Goal: Navigation & Orientation: Understand site structure

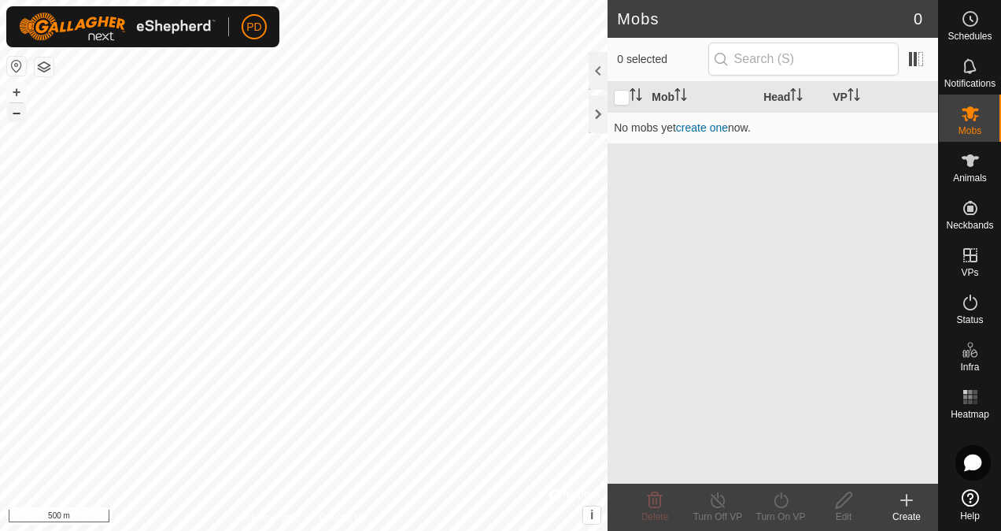
click at [17, 115] on button "–" at bounding box center [16, 112] width 19 height 19
click at [988, 120] on div "Mobs" at bounding box center [970, 117] width 62 height 47
click at [973, 166] on icon at bounding box center [970, 160] width 19 height 19
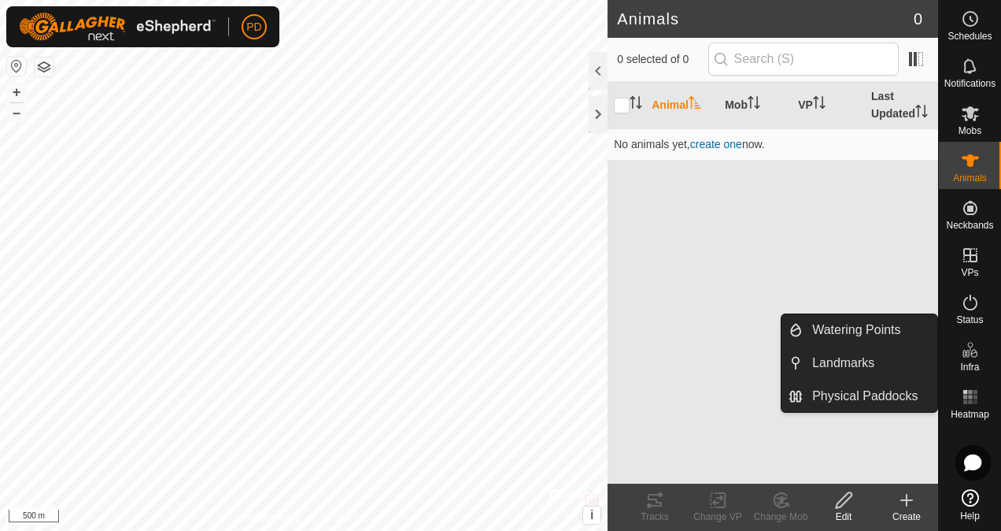
click at [973, 348] on icon at bounding box center [970, 349] width 19 height 19
click at [893, 398] on link "Physical Paddocks" at bounding box center [870, 395] width 135 height 31
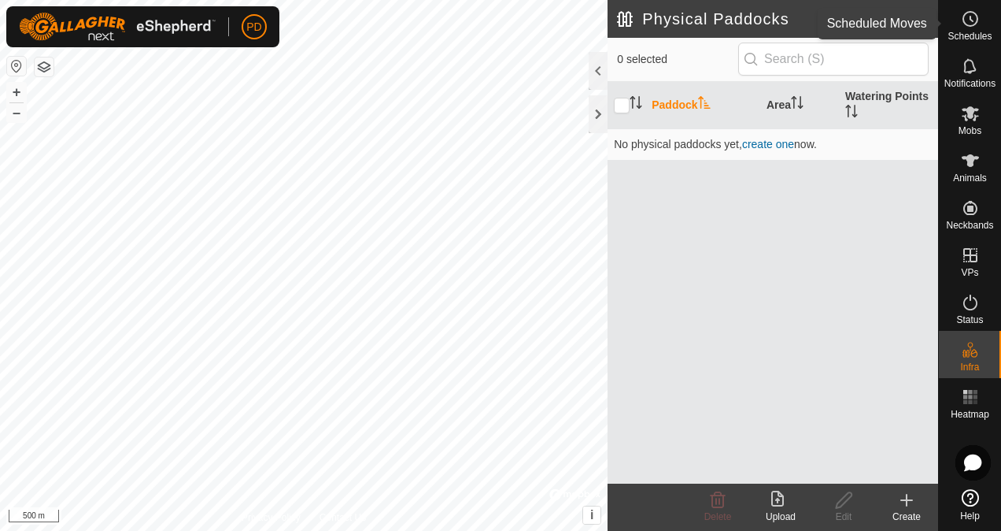
click at [971, 14] on icon at bounding box center [970, 18] width 19 height 19
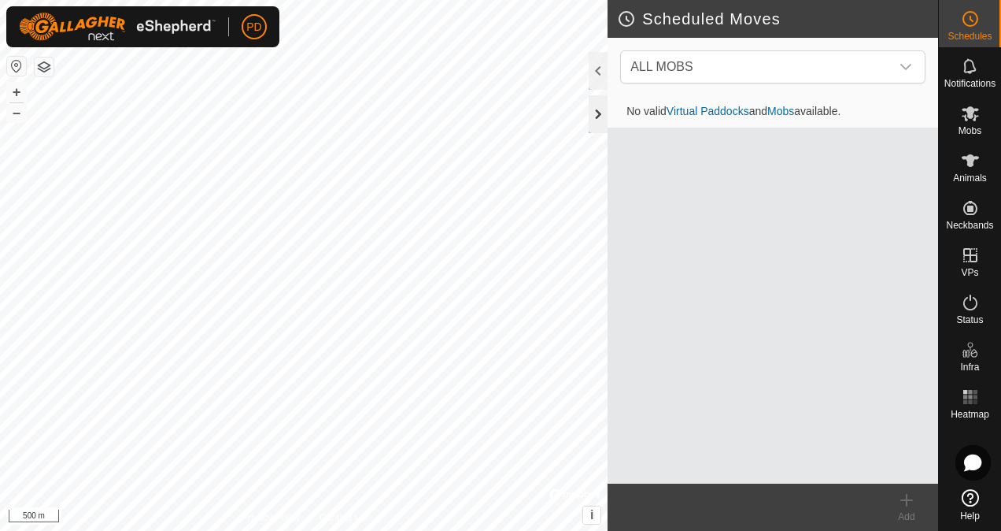
click at [598, 111] on div at bounding box center [598, 114] width 19 height 38
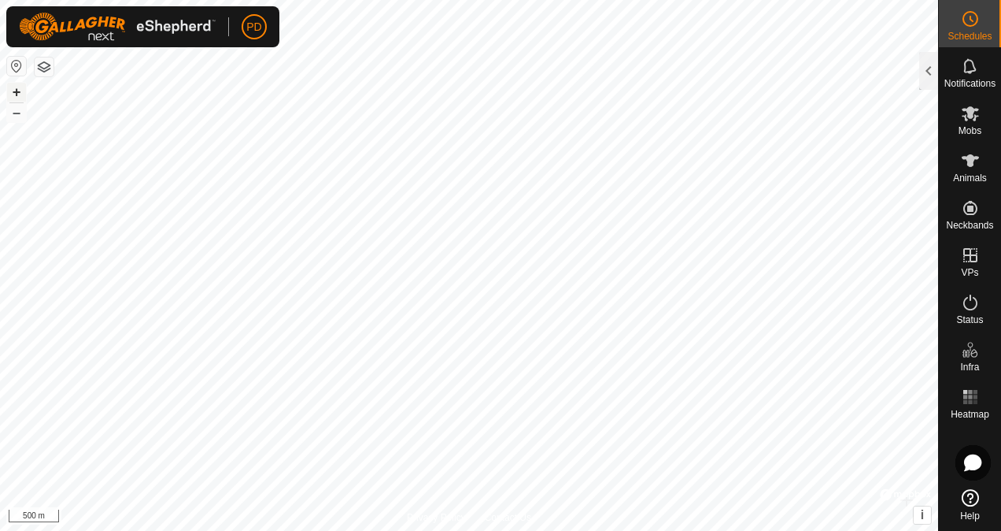
click at [19, 86] on button "+" at bounding box center [16, 92] width 19 height 19
click at [12, 93] on button "+" at bounding box center [16, 92] width 19 height 19
click at [976, 155] on div "Schedules Notifications Mobs Animals Neckbands VPs Status Infra Heatmap Help Sc…" at bounding box center [500, 265] width 1001 height 531
click at [20, 112] on button "–" at bounding box center [16, 112] width 19 height 19
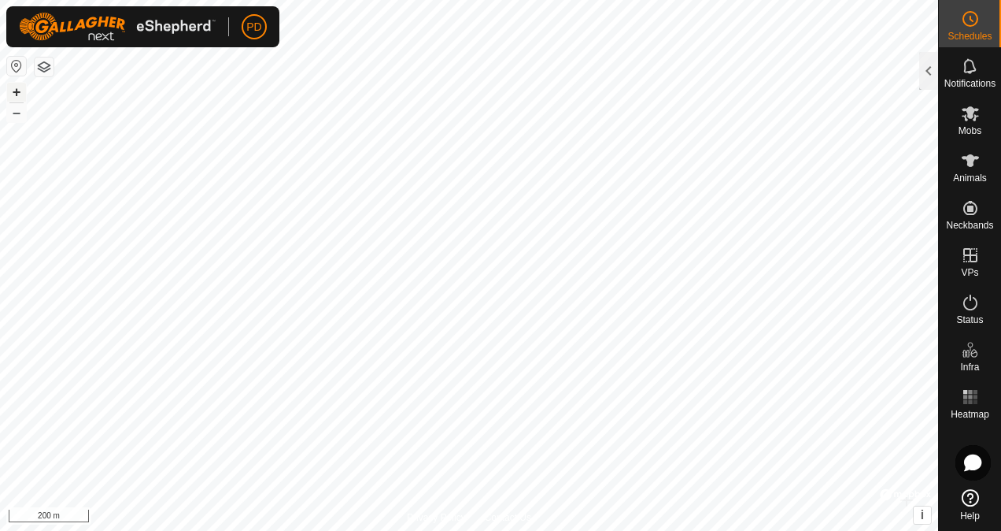
click at [14, 90] on button "+" at bounding box center [16, 92] width 19 height 19
click at [0, 127] on html "PD Schedules Notifications Mobs Animals Neckbands VPs Status Infra Heatmap Help…" at bounding box center [500, 265] width 1001 height 531
click at [20, 113] on button "–" at bounding box center [16, 112] width 19 height 19
click at [0, 329] on html "PD Schedules Notifications Mobs Animals Neckbands VPs Status Infra Heatmap Help…" at bounding box center [500, 265] width 1001 height 531
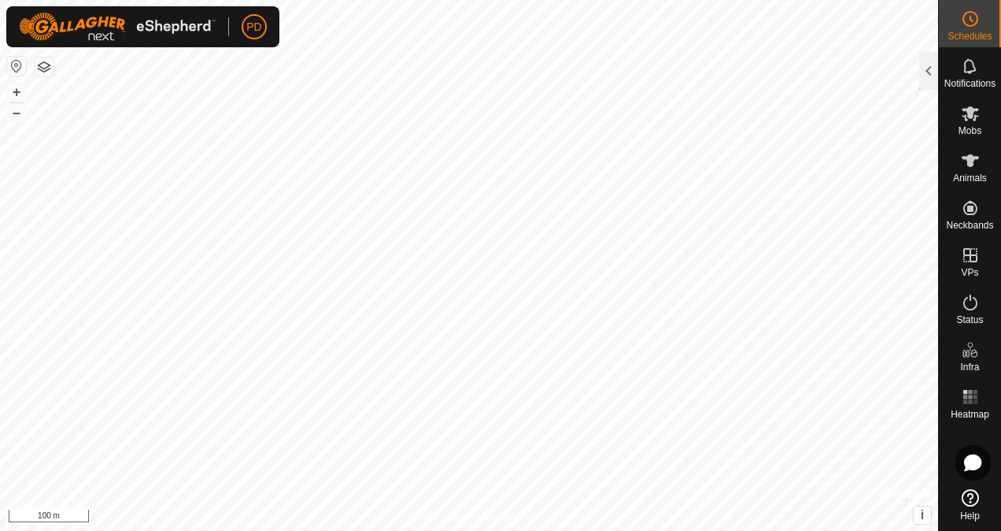
click at [0, 263] on html "PD Schedules Notifications Mobs Animals Neckbands VPs Status Infra Heatmap Help…" at bounding box center [500, 265] width 1001 height 531
click at [14, 116] on button "–" at bounding box center [16, 112] width 19 height 19
click at [19, 91] on button "+" at bounding box center [16, 92] width 19 height 19
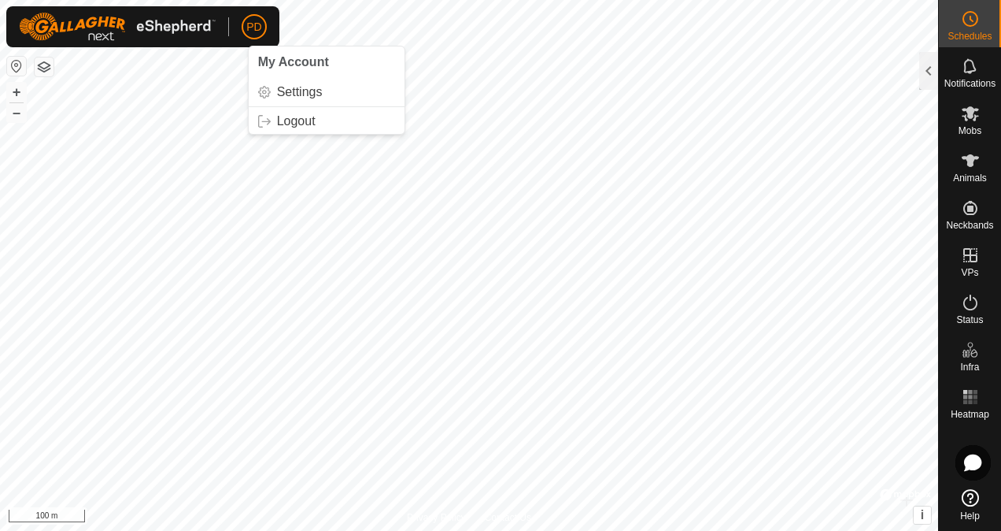
click at [656, 0] on html "PD My Account Settings Logout Schedules Notifications Mobs Animals Neckbands VP…" at bounding box center [500, 265] width 1001 height 531
click at [293, 0] on html "PD Schedules Notifications Mobs Animals Neckbands VPs Status Infra Heatmap Help…" at bounding box center [500, 265] width 1001 height 531
click at [930, 488] on div "Privacy Policy Contact Us + – ⇧ i © Mapbox , © OpenStreetMap , Improve this map…" at bounding box center [469, 265] width 938 height 531
click at [931, 0] on html "PD Schedules Notifications Mobs Animals Neckbands VPs Status Infra Heatmap Help…" at bounding box center [500, 265] width 1001 height 531
click at [17, 114] on button "–" at bounding box center [16, 112] width 19 height 19
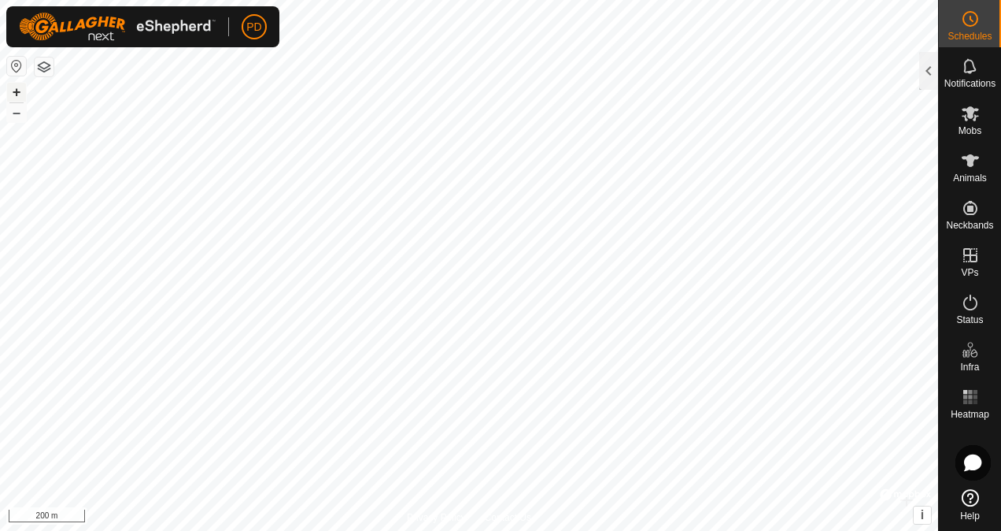
click at [19, 90] on button "+" at bounding box center [16, 92] width 19 height 19
click at [16, 120] on button "–" at bounding box center [16, 112] width 19 height 19
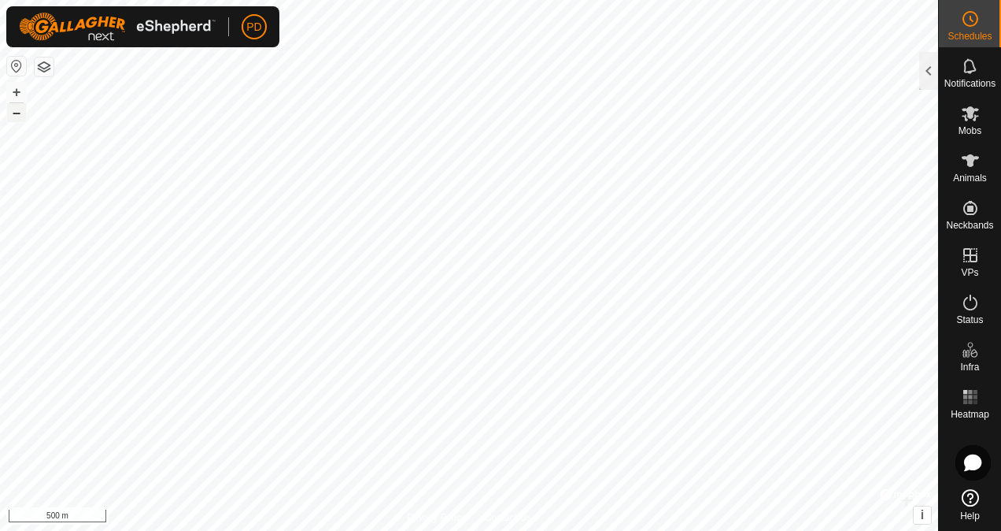
click at [17, 113] on button "–" at bounding box center [16, 112] width 19 height 19
click at [18, 90] on button "+" at bounding box center [16, 92] width 19 height 19
click at [343, 530] on html "PD Schedules Notifications Mobs Animals Neckbands VPs Status Infra Heatmap Help…" at bounding box center [500, 265] width 1001 height 531
click at [376, 0] on html "PD Schedules Notifications Mobs Animals Neckbands VPs Status Infra Heatmap Help…" at bounding box center [500, 265] width 1001 height 531
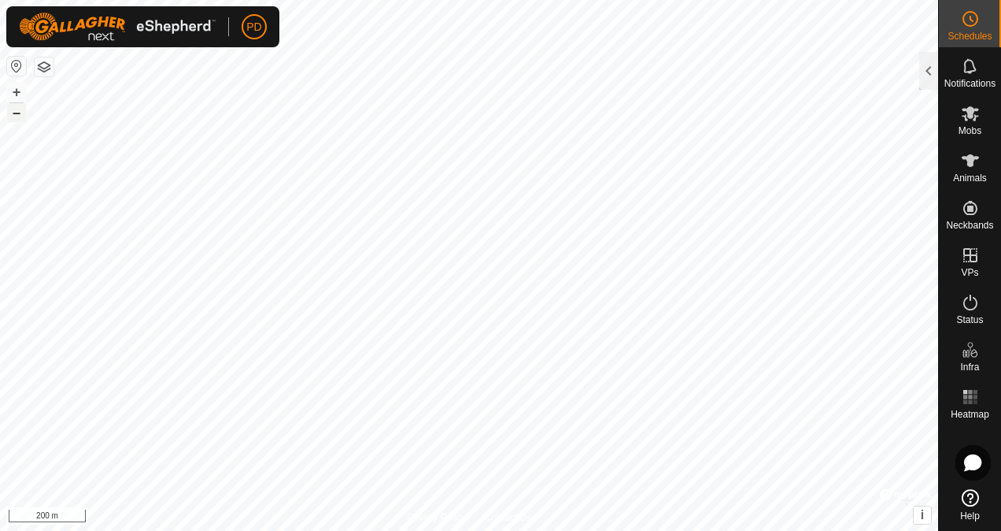
click at [18, 114] on button "–" at bounding box center [16, 112] width 19 height 19
